Goal: Information Seeking & Learning: Learn about a topic

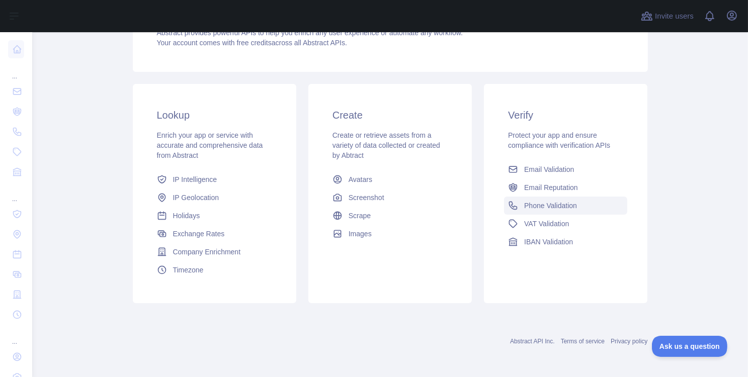
click at [549, 202] on span "Phone Validation" at bounding box center [550, 206] width 53 height 10
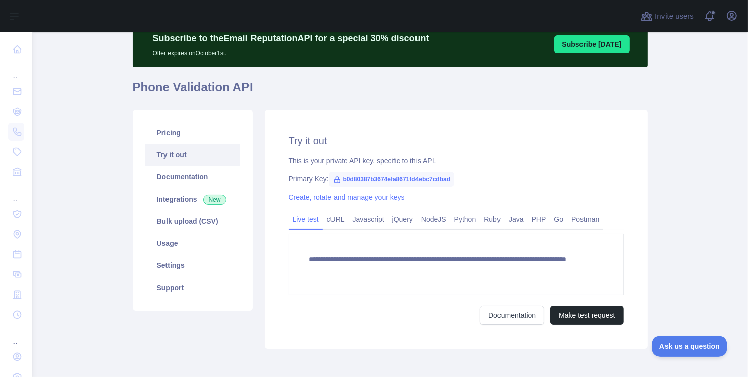
scroll to position [89, 0]
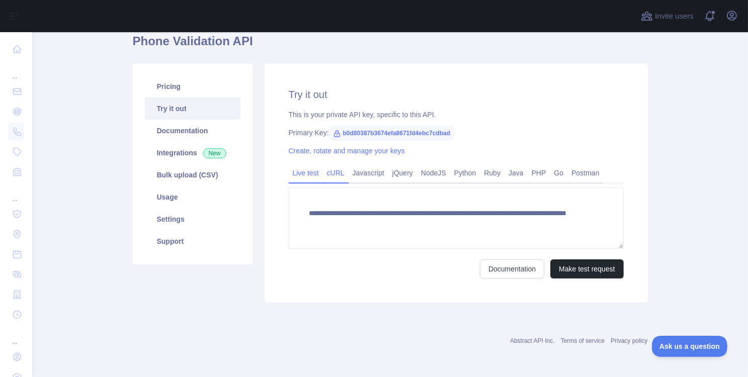
click at [326, 172] on link "cURL" at bounding box center [336, 173] width 26 height 16
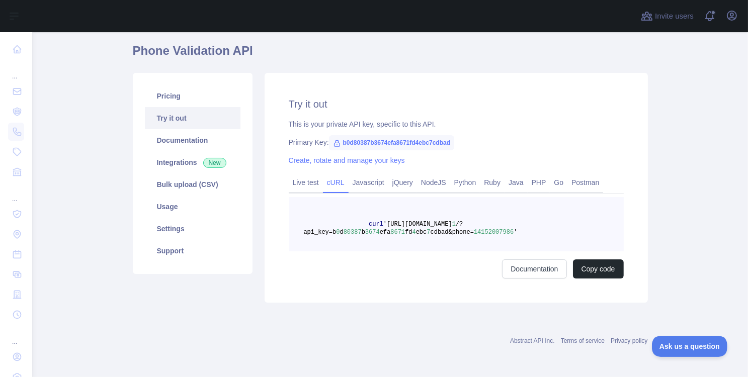
scroll to position [79, 0]
click at [369, 144] on span "b0d80387b3674efa8671fd4ebc7cdbad" at bounding box center [391, 143] width 125 height 15
copy span "b0d80387b3674efa8671fd4ebc7cdbad"
click at [164, 208] on link "Usage" at bounding box center [193, 207] width 96 height 22
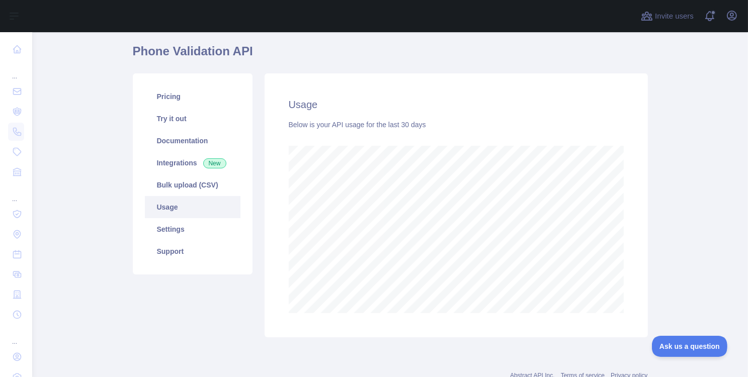
scroll to position [345, 708]
click at [189, 163] on link "Integrations New" at bounding box center [193, 163] width 96 height 22
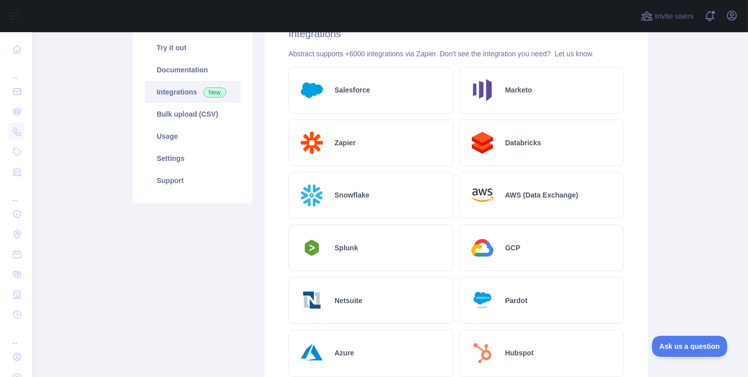
scroll to position [139, 0]
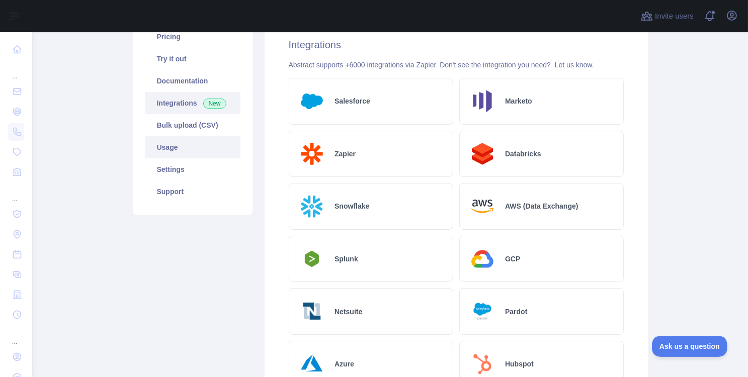
click at [179, 146] on link "Usage" at bounding box center [193, 147] width 96 height 22
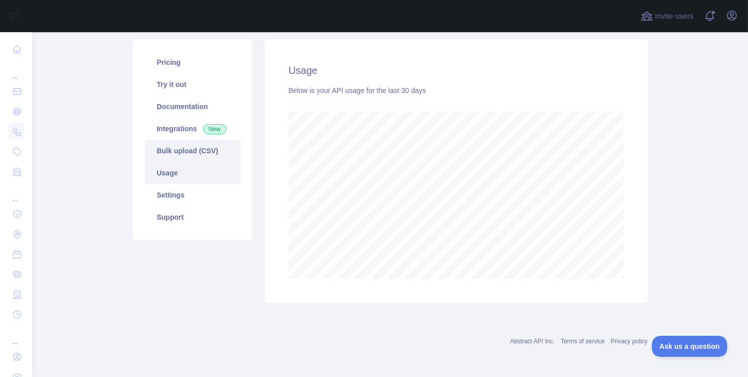
scroll to position [345, 708]
click at [181, 192] on link "Settings" at bounding box center [193, 195] width 96 height 22
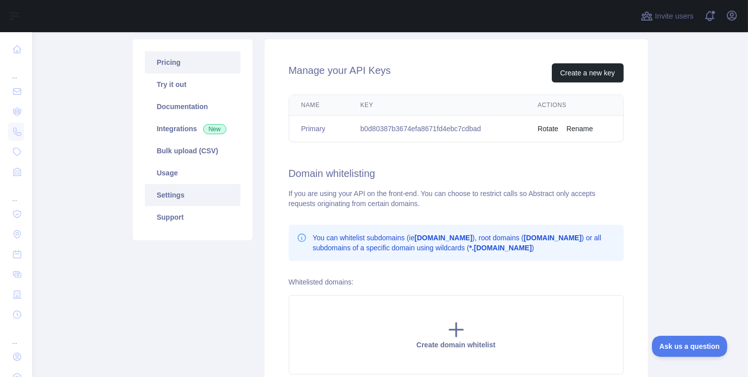
click at [185, 64] on link "Pricing" at bounding box center [193, 62] width 96 height 22
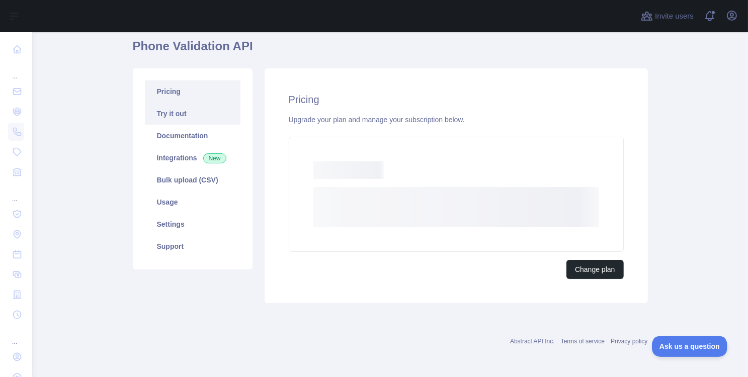
scroll to position [78, 0]
